Goal: Obtain resource: Obtain resource

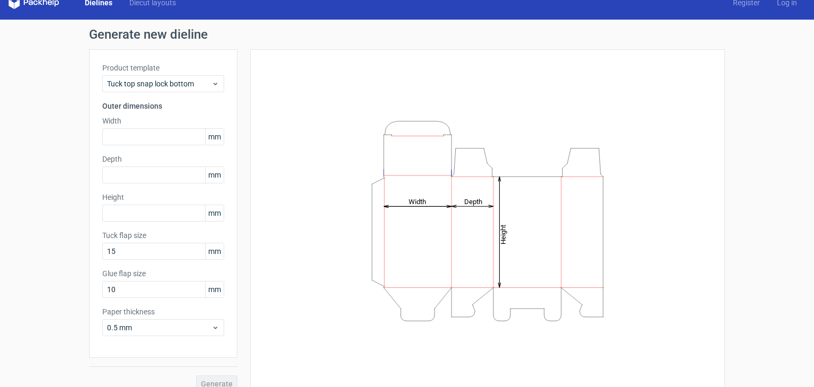
scroll to position [28, 0]
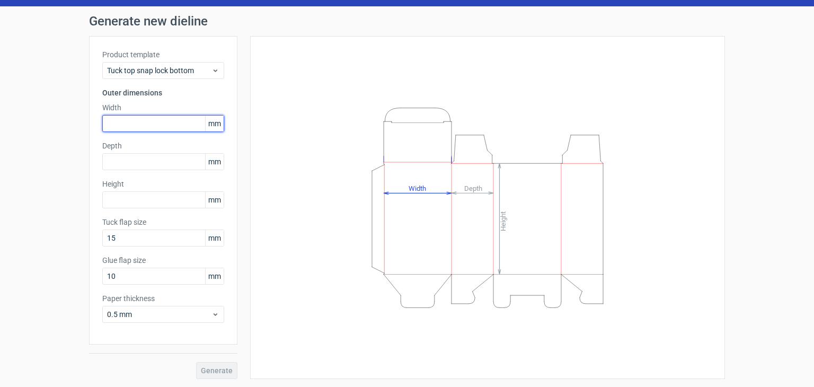
click at [138, 123] on input "text" at bounding box center [163, 123] width 122 height 17
click at [153, 123] on input "text" at bounding box center [163, 123] width 122 height 17
click at [140, 161] on div "Depth mm" at bounding box center [163, 155] width 122 height 30
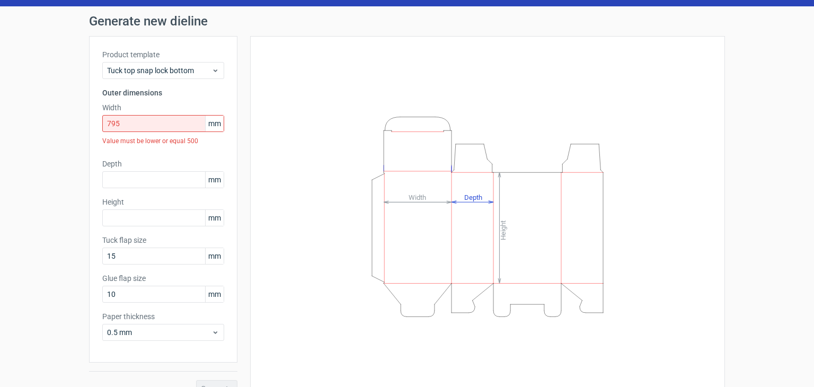
click at [210, 125] on span "mm" at bounding box center [214, 124] width 19 height 16
drag, startPoint x: 115, startPoint y: 121, endPoint x: 84, endPoint y: 121, distance: 30.7
click at [89, 121] on div "Product template Tuck top snap lock bottom Outer dimensions Width 795 mm Value …" at bounding box center [163, 199] width 148 height 326
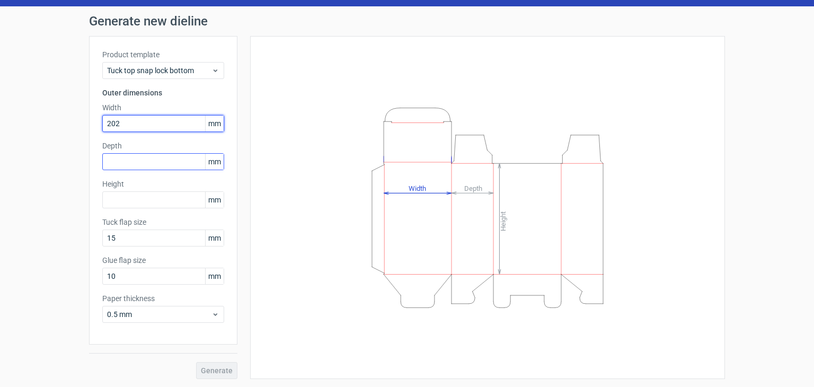
type input "202"
click at [107, 162] on input "text" at bounding box center [163, 161] width 122 height 17
click at [145, 164] on input "text" at bounding box center [163, 161] width 122 height 17
type input "315"
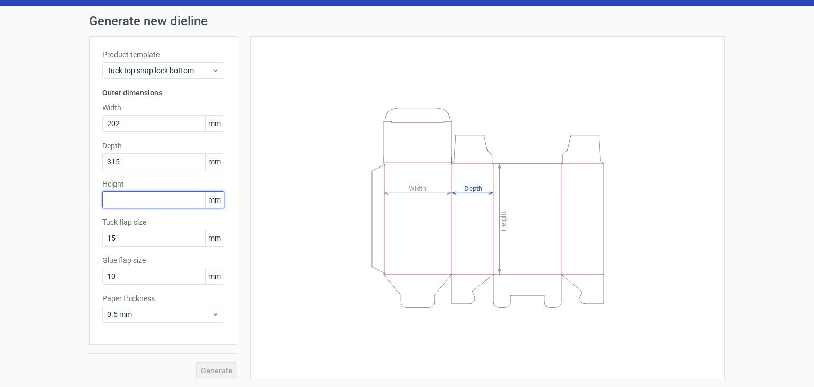
click at [141, 198] on input "text" at bounding box center [163, 199] width 122 height 17
click at [153, 198] on input "text" at bounding box center [163, 199] width 122 height 17
type input "62"
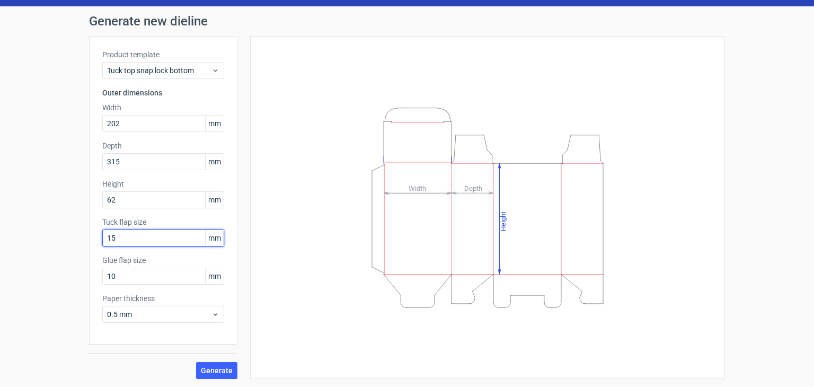
click at [148, 236] on input "15" at bounding box center [163, 237] width 122 height 17
click at [153, 243] on input "15" at bounding box center [163, 237] width 122 height 17
drag, startPoint x: 113, startPoint y: 240, endPoint x: 89, endPoint y: 240, distance: 24.4
click at [89, 240] on div "Product template Tuck top snap lock bottom Outer dimensions Width 202 mm Depth …" at bounding box center [163, 190] width 148 height 308
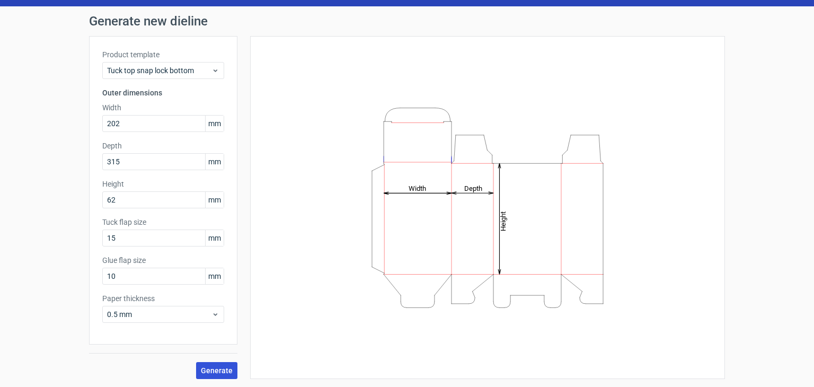
click at [205, 369] on span "Generate" at bounding box center [217, 370] width 32 height 7
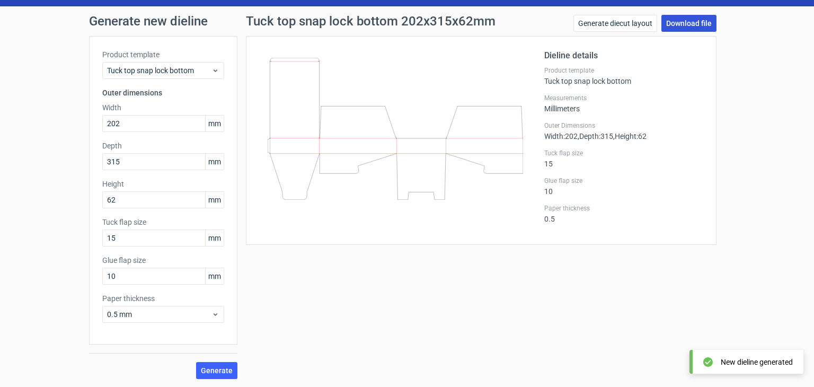
click at [685, 23] on link "Download file" at bounding box center [688, 23] width 55 height 17
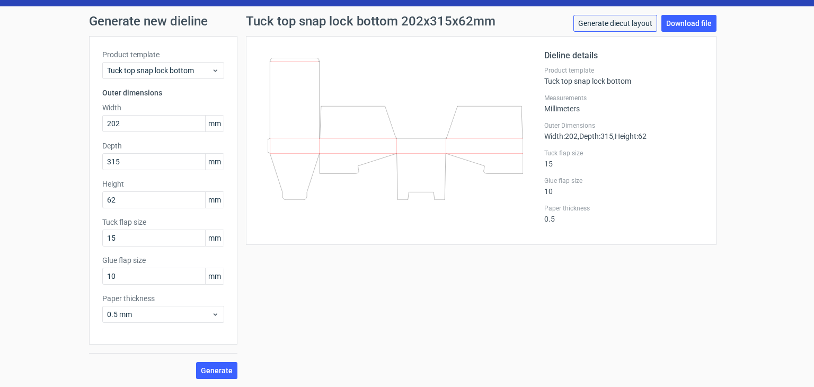
click at [626, 23] on link "Generate diecut layout" at bounding box center [615, 23] width 84 height 17
